Goal: Information Seeking & Learning: Learn about a topic

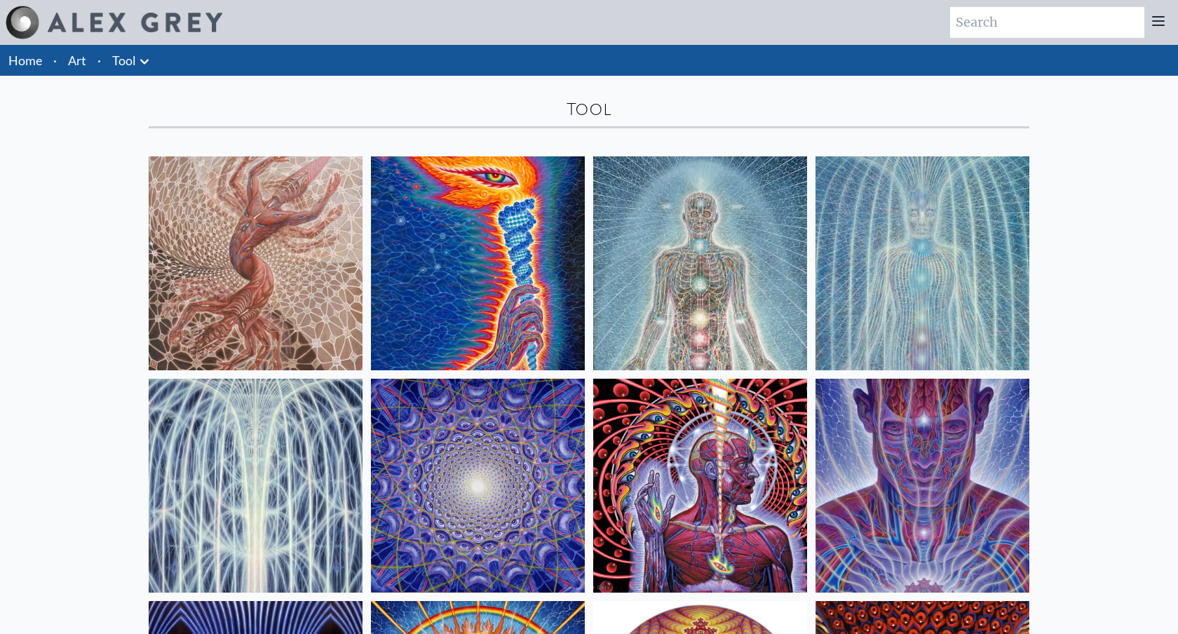
click at [73, 62] on link "Art" at bounding box center [77, 61] width 18 height 20
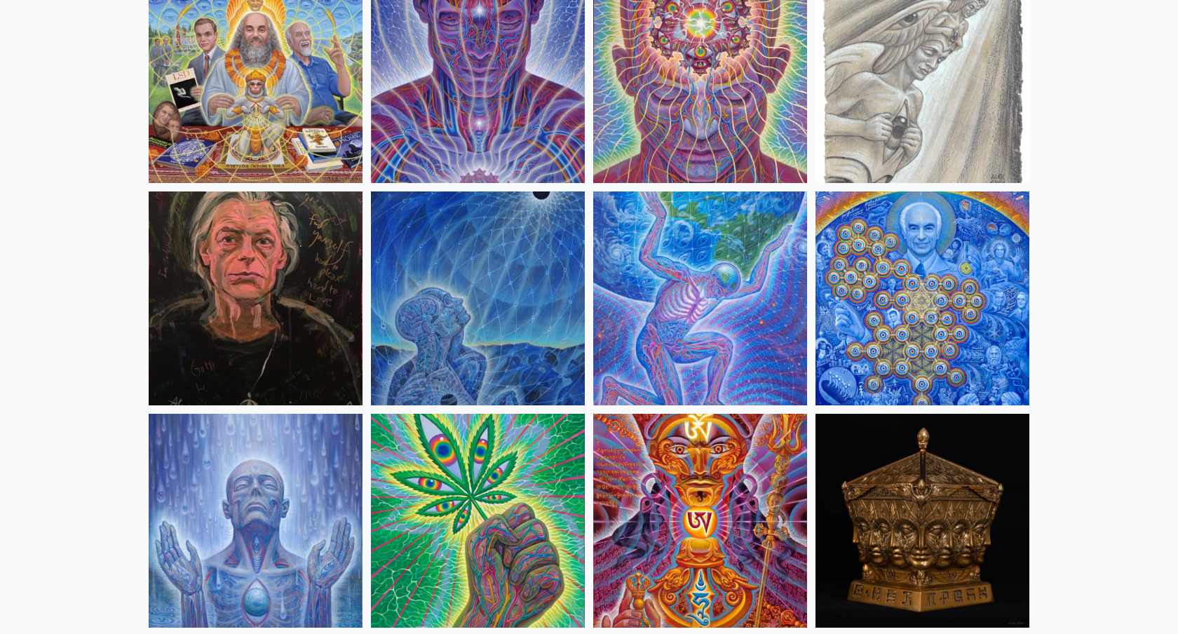
scroll to position [1752, 0]
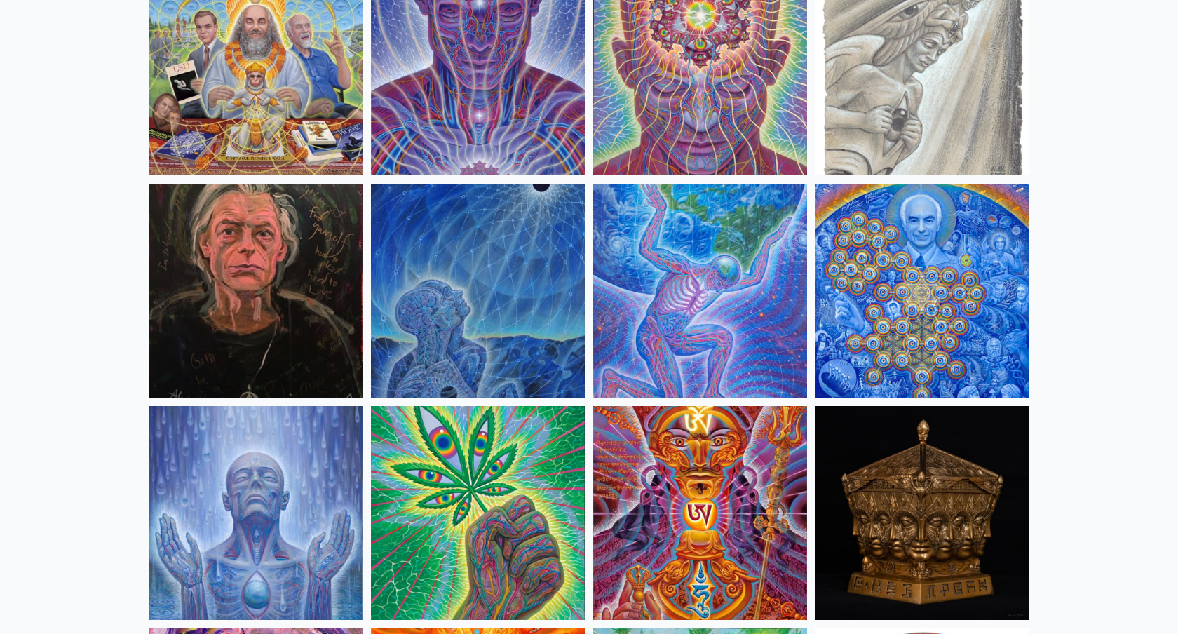
click at [469, 325] on img at bounding box center [478, 291] width 214 height 214
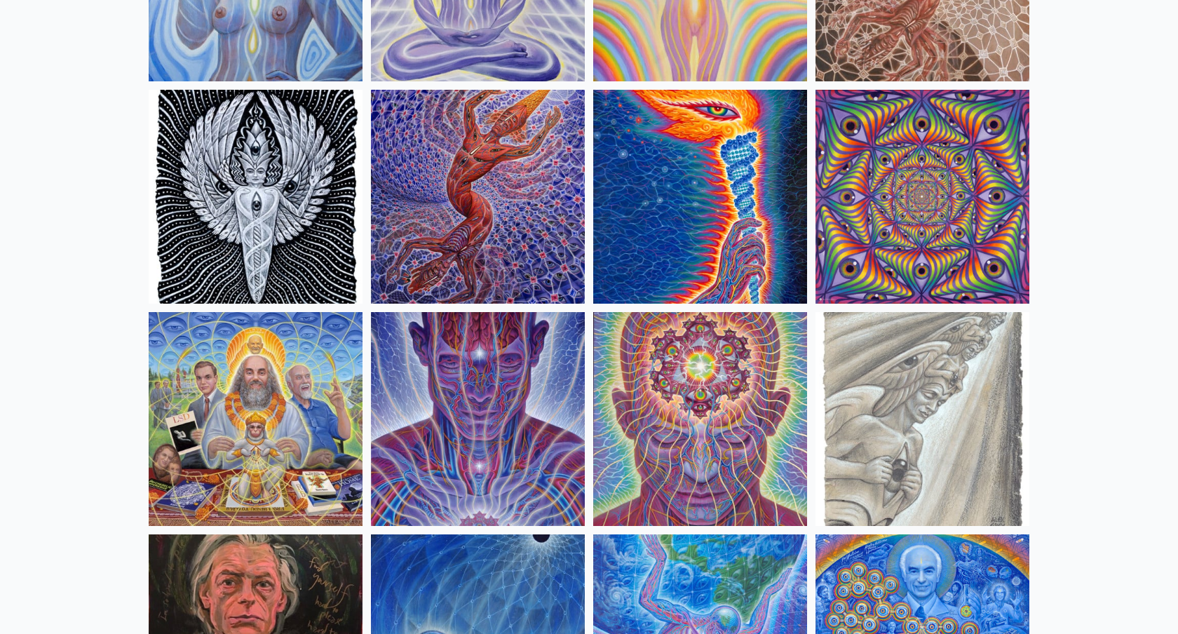
scroll to position [0, 0]
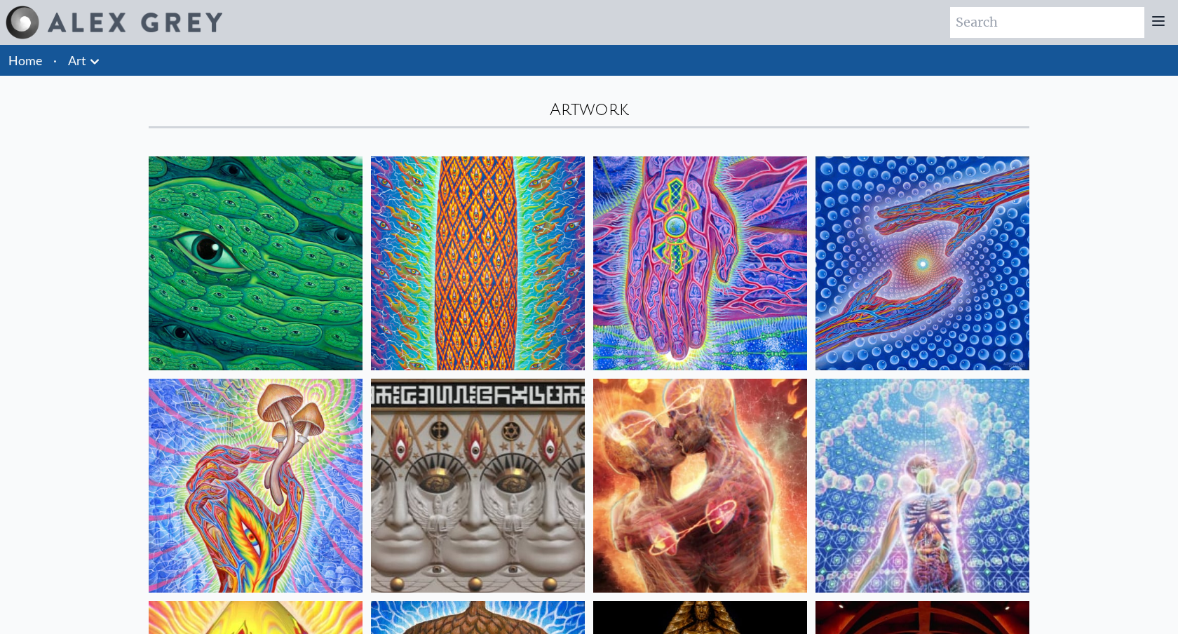
click at [196, 18] on img at bounding box center [135, 23] width 175 height 20
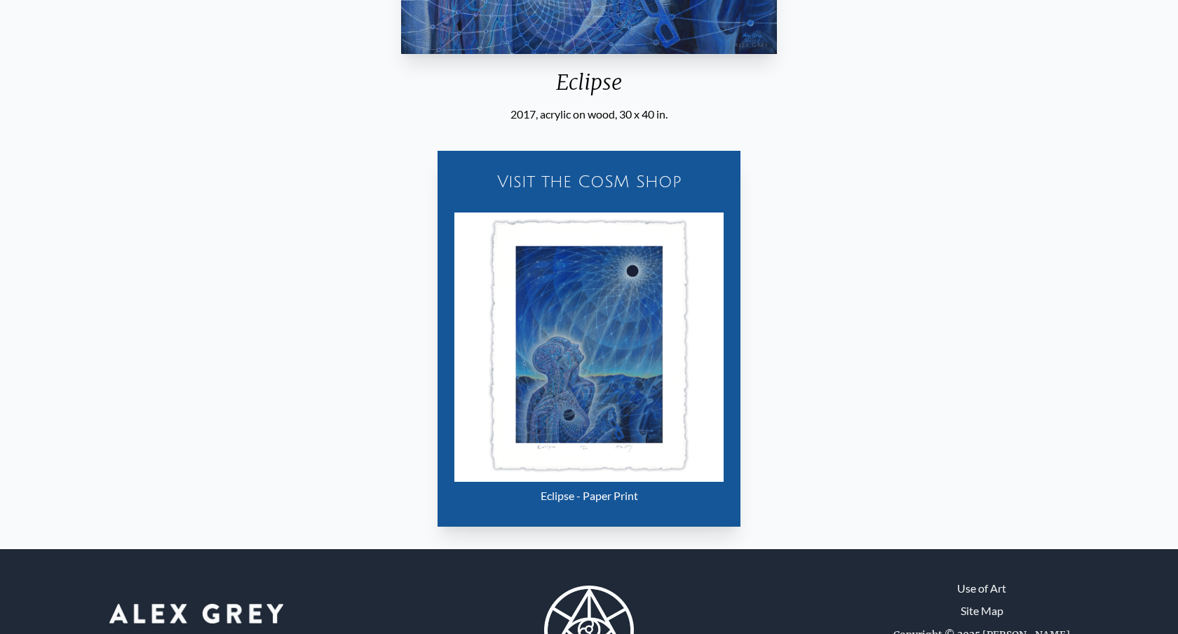
scroll to position [596, 0]
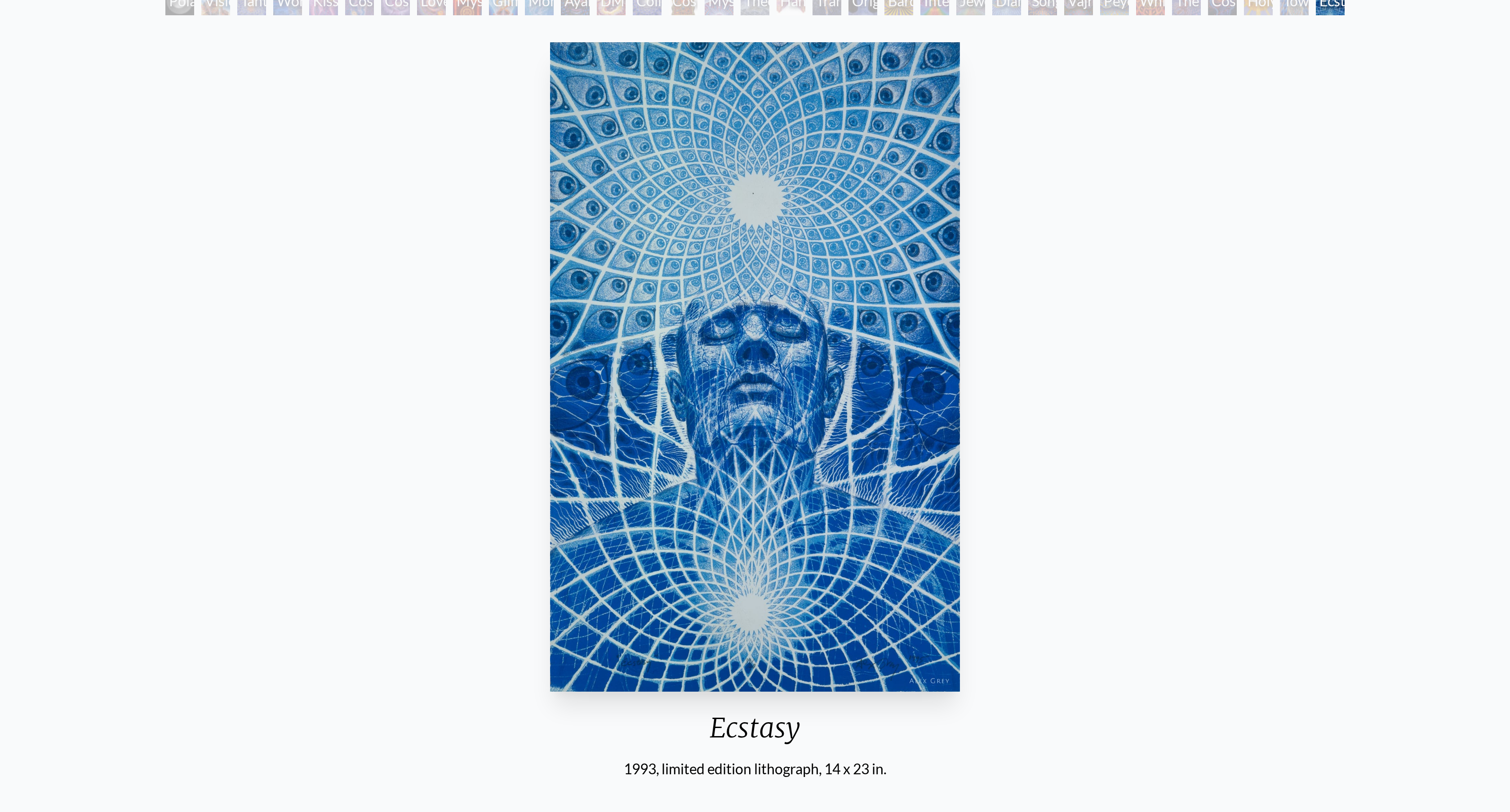
scroll to position [19, 0]
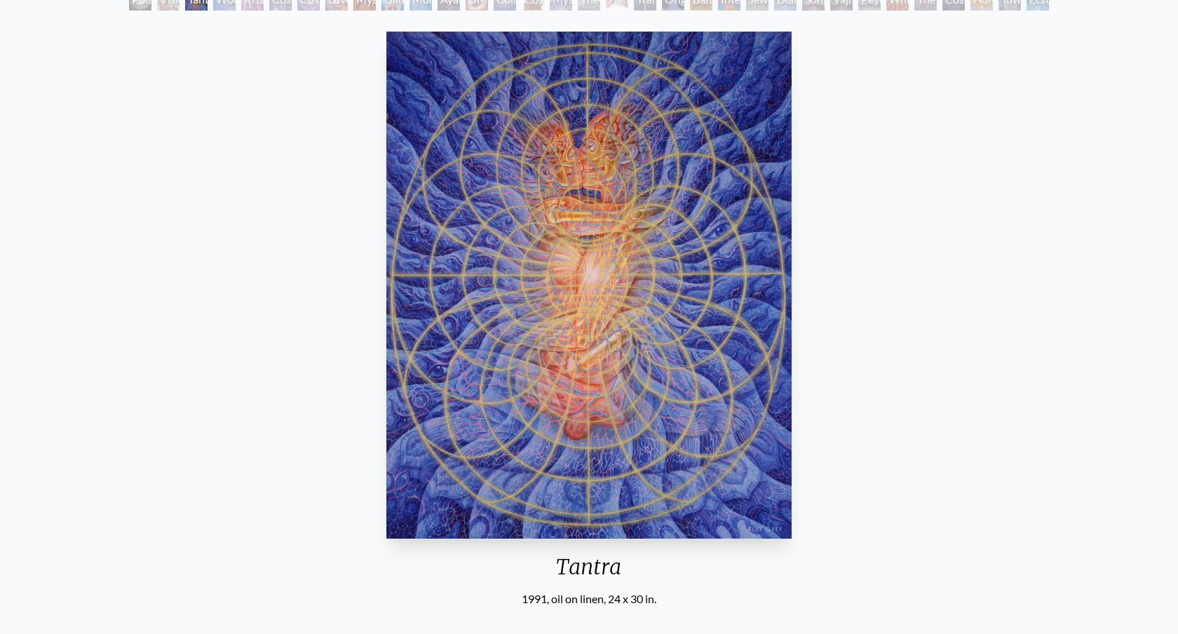
scroll to position [103, 0]
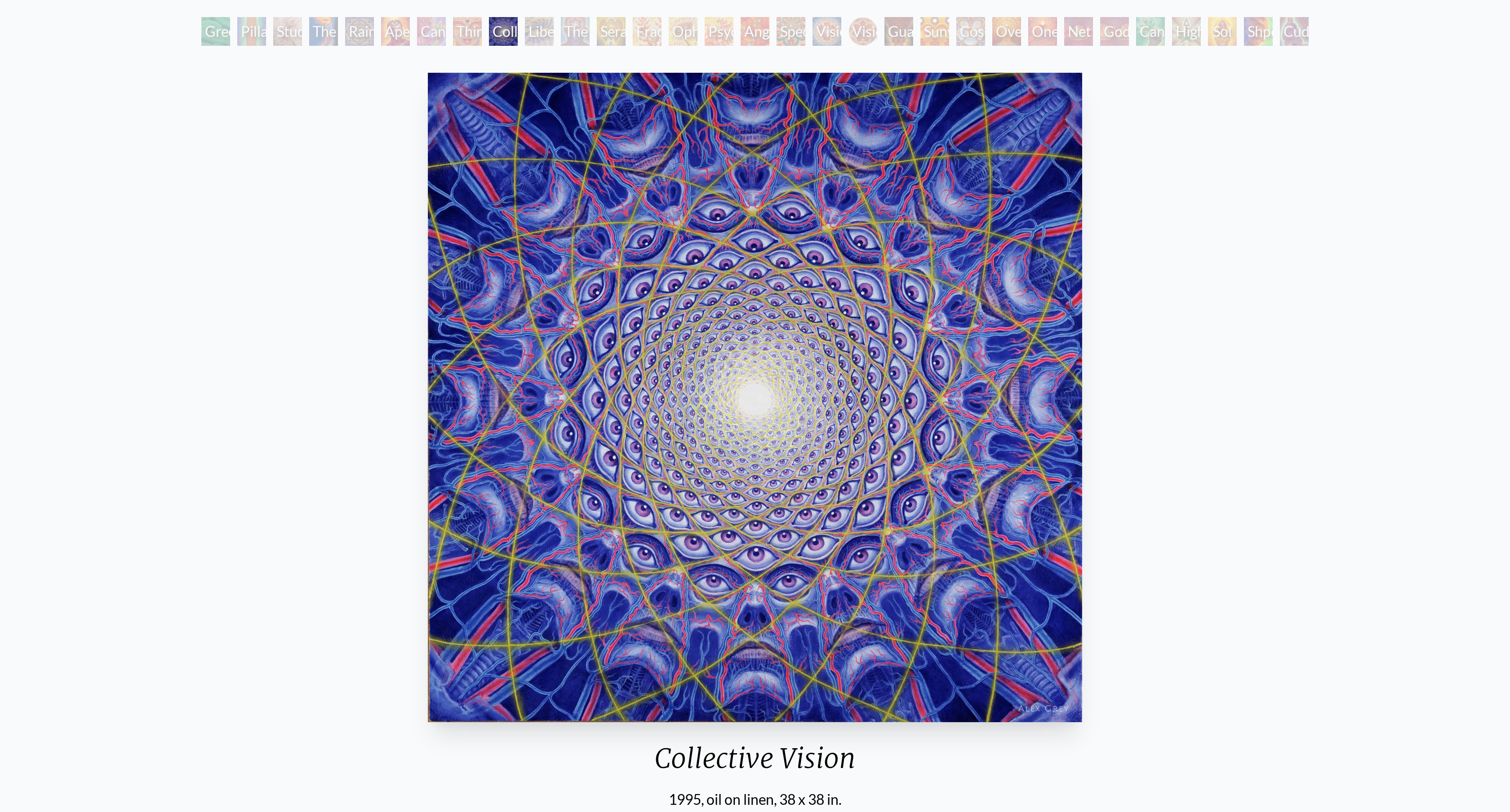
scroll to position [19, 0]
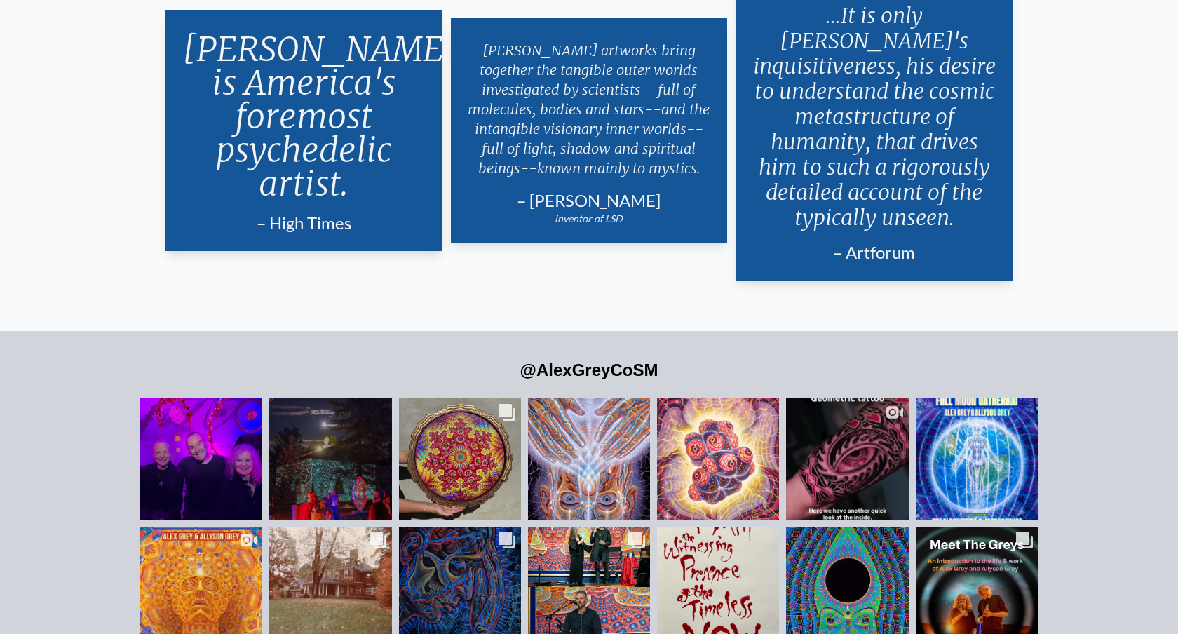
scroll to position [3020, 0]
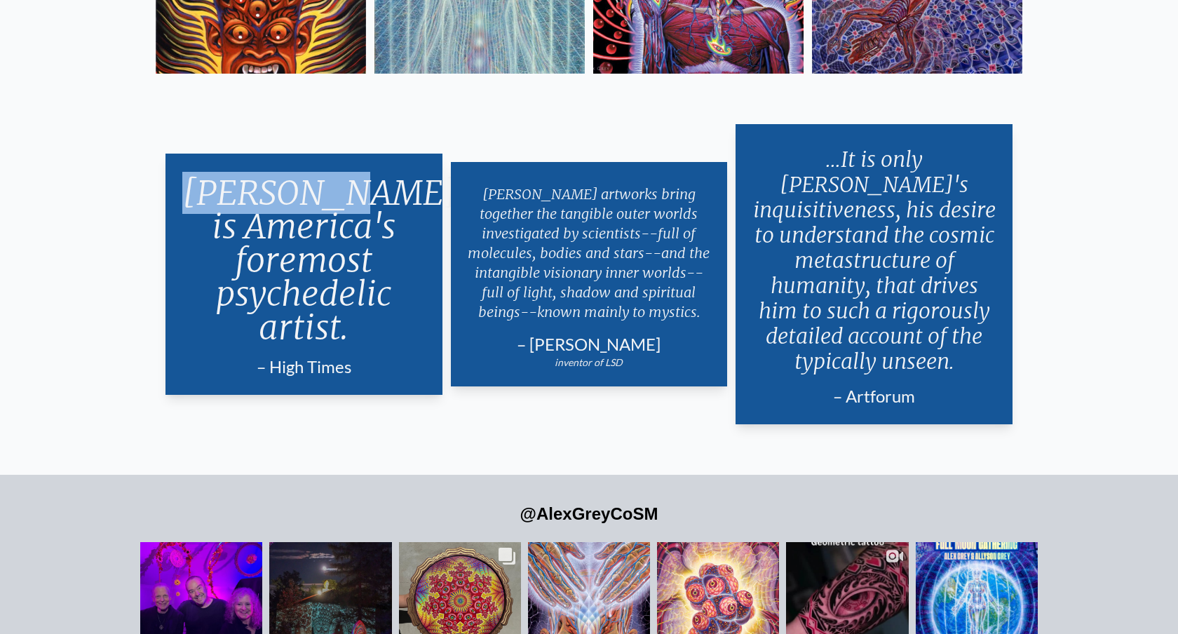
drag, startPoint x: 363, startPoint y: 187, endPoint x: 215, endPoint y: 185, distance: 148.0
click at [215, 185] on p "Alex Grey is America's foremost psychedelic artist." at bounding box center [303, 260] width 243 height 180
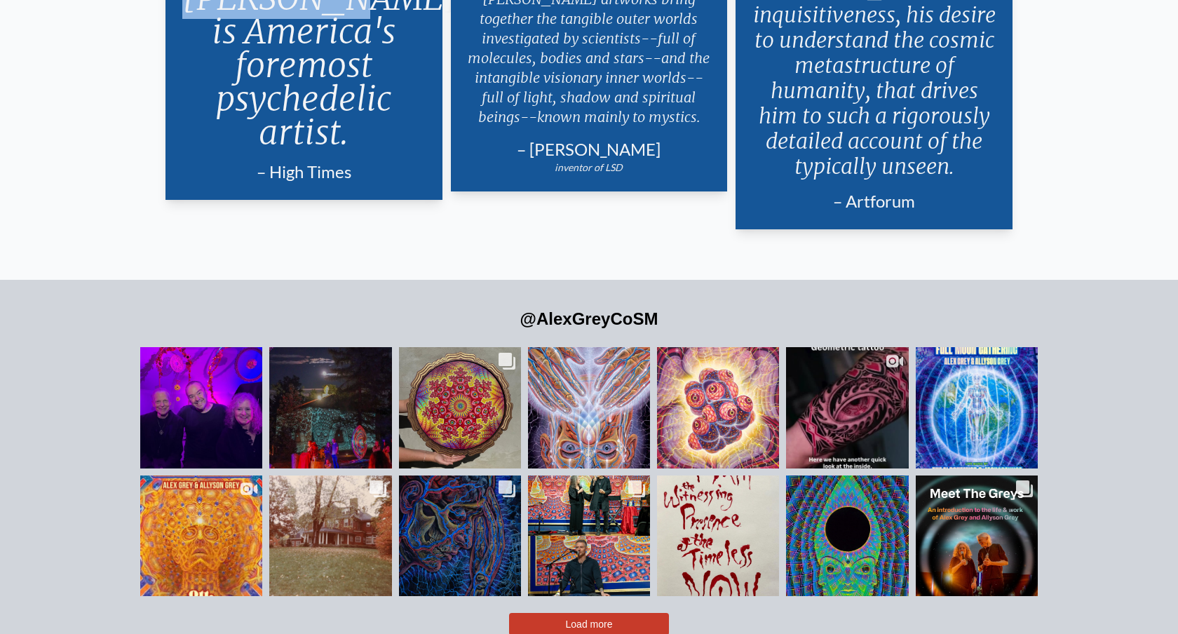
scroll to position [3224, 0]
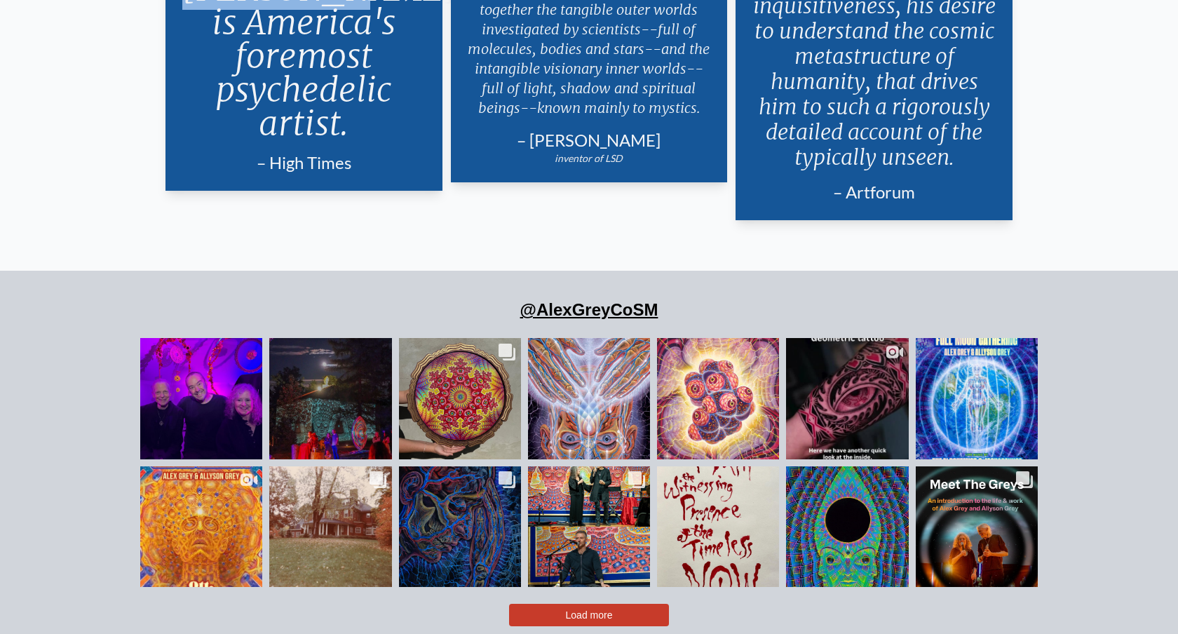
click at [623, 300] on link "@AlexGreyCoSM" at bounding box center [589, 309] width 138 height 19
